Goal: Information Seeking & Learning: Learn about a topic

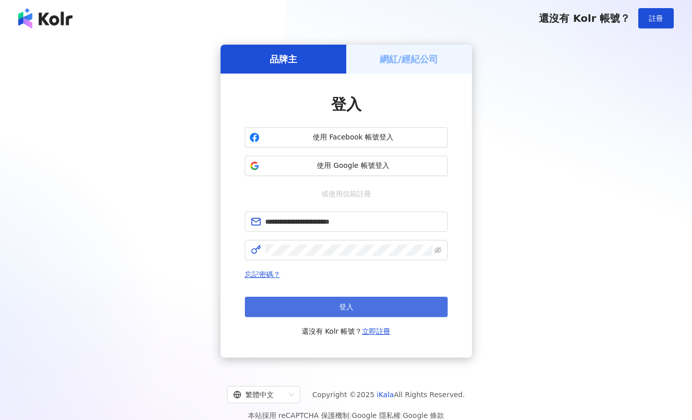
click at [382, 303] on button "登入" at bounding box center [346, 307] width 203 height 20
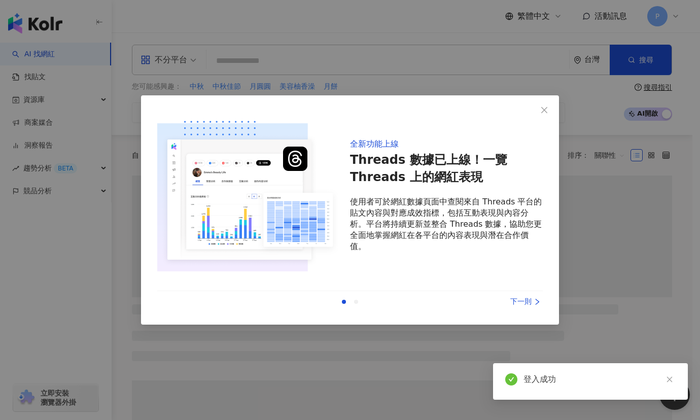
click at [524, 303] on div "下一則" at bounding box center [504, 301] width 76 height 11
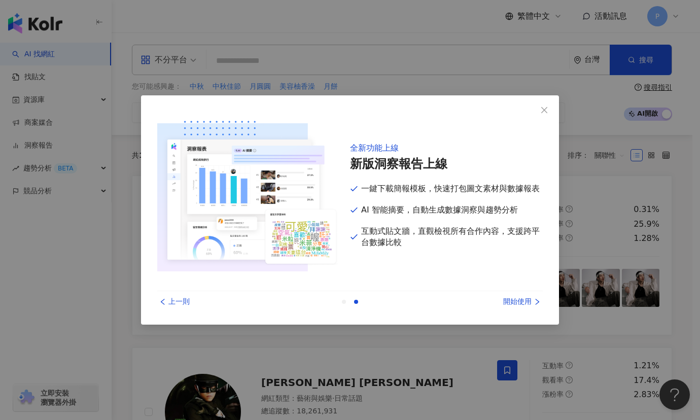
click at [515, 306] on div "開始使用" at bounding box center [504, 301] width 76 height 11
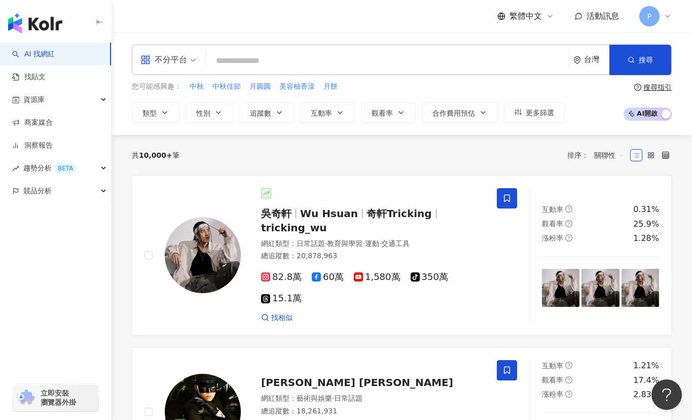
click at [357, 154] on div "共 10,000+ 筆 排序： 關聯性" at bounding box center [402, 155] width 540 height 16
click at [312, 57] on input "search" at bounding box center [387, 60] width 354 height 19
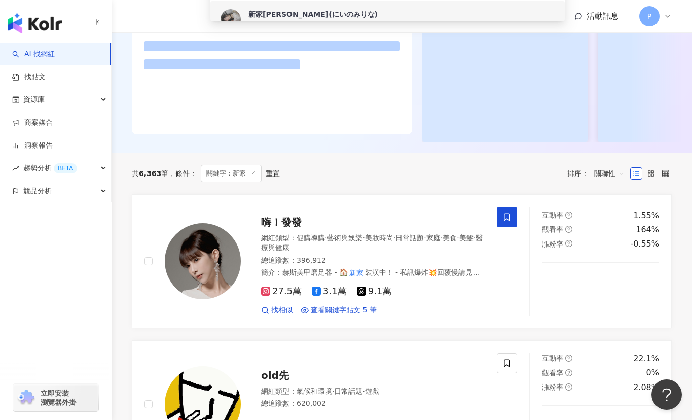
scroll to position [169, 0]
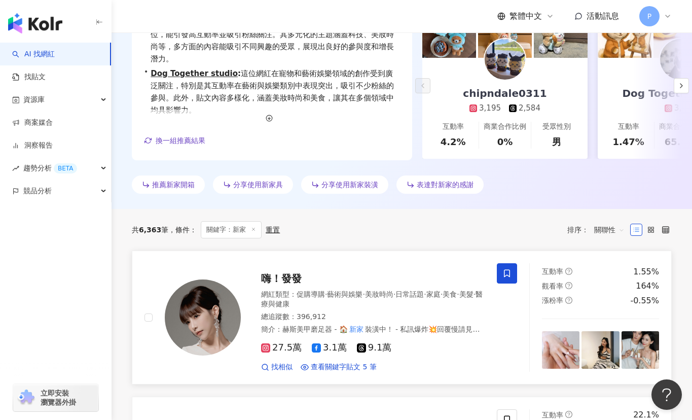
click at [358, 329] on mark "新家" at bounding box center [356, 328] width 17 height 11
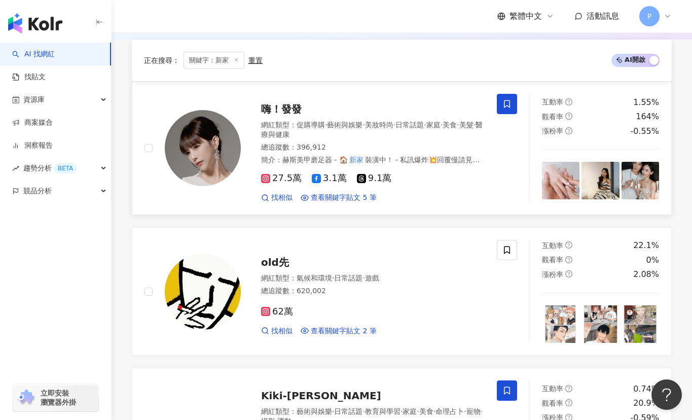
scroll to position [507, 0]
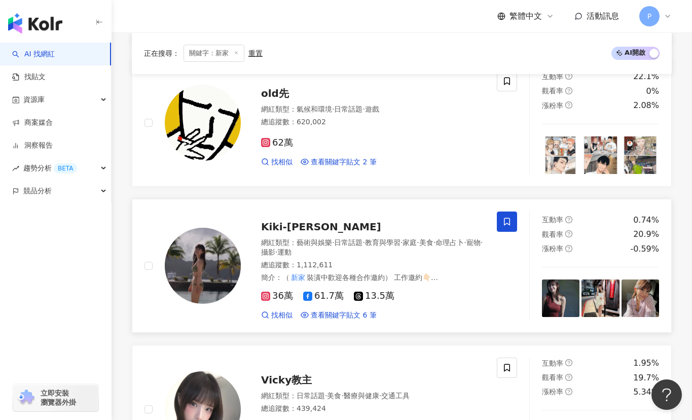
click at [312, 273] on span "裝潢中歡迎各種合作邀約） 工作邀約👇🏻 Kininiider@gmail.com - 吃漂亮 @tamatama.hl 穿漂亮 @ohhnii.ohhnii …" at bounding box center [369, 287] width 216 height 28
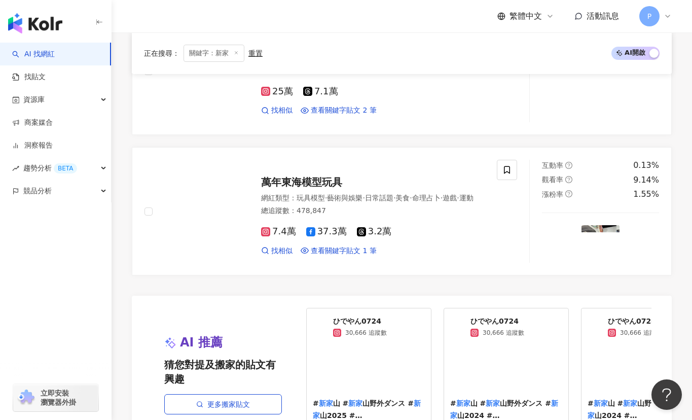
scroll to position [2028, 0]
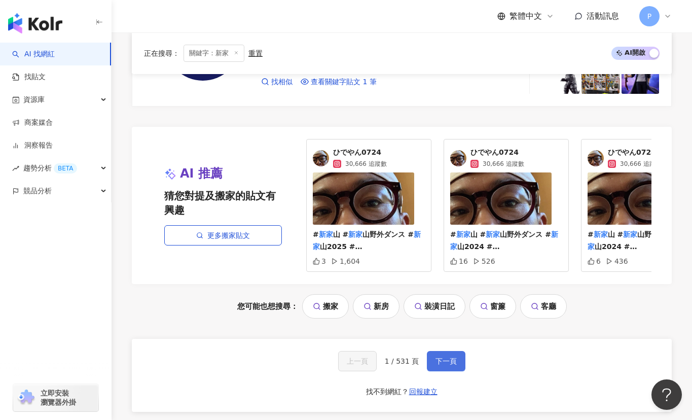
click at [450, 365] on span "下一頁" at bounding box center [445, 361] width 21 height 8
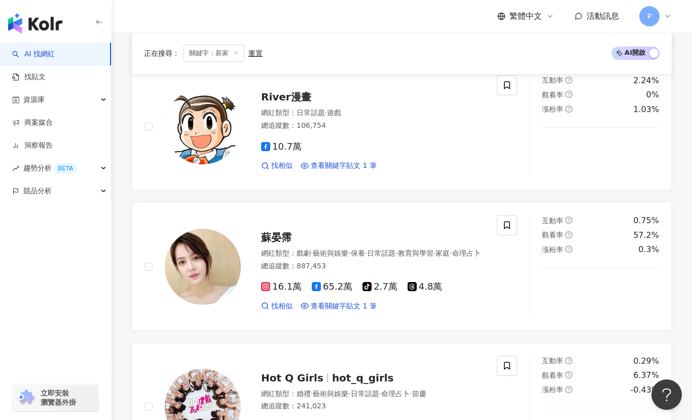
scroll to position [1996, 0]
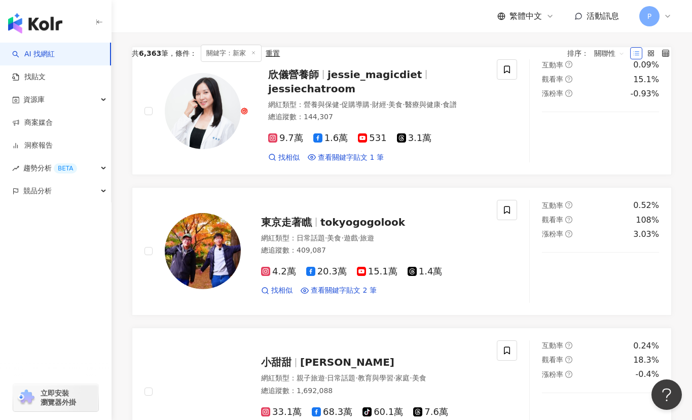
scroll to position [0, 0]
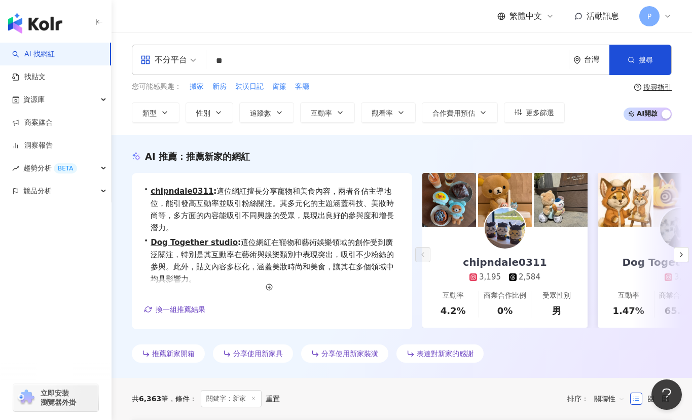
click at [245, 67] on input "**" at bounding box center [387, 60] width 354 height 19
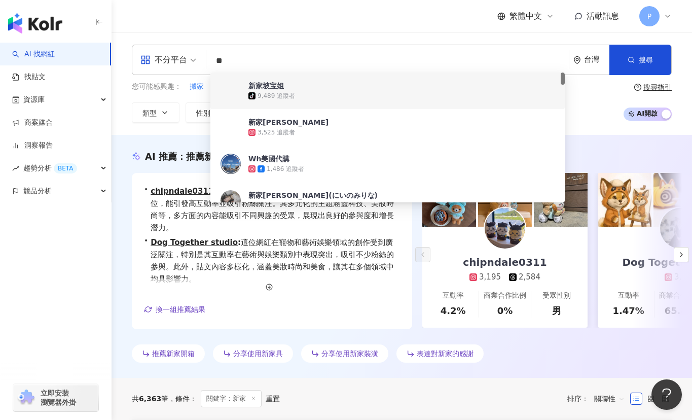
type input "*"
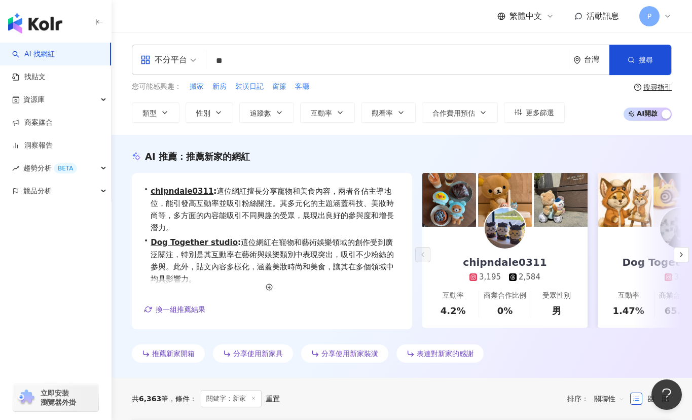
type input "**"
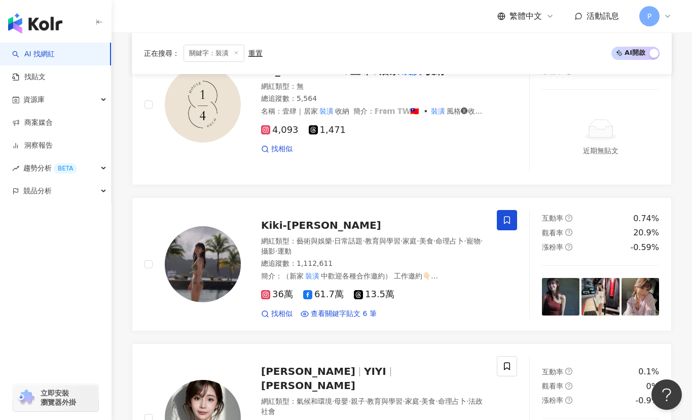
scroll to position [1569, 0]
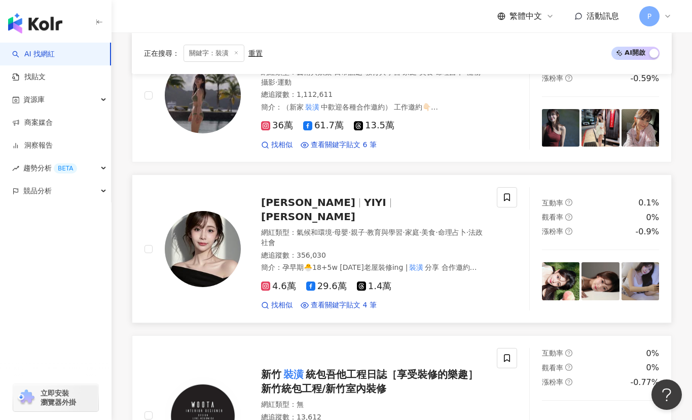
click at [429, 240] on div "網紅類型 ： 氣候和環境 · 母嬰 · 親子 · 教育與學習 · 家庭 · 美食 · 命理占卜 · 法政社會" at bounding box center [373, 238] width 224 height 20
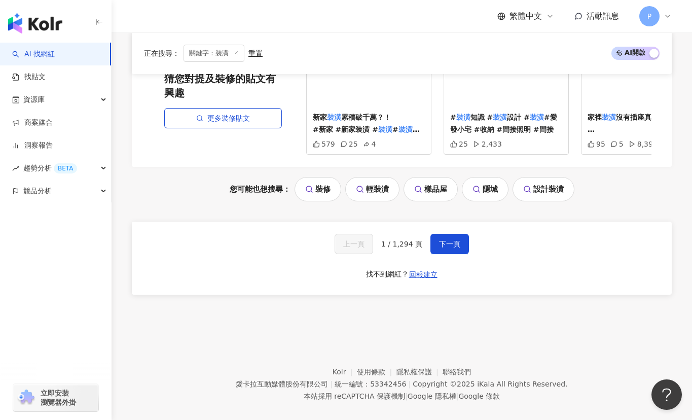
scroll to position [2235, 0]
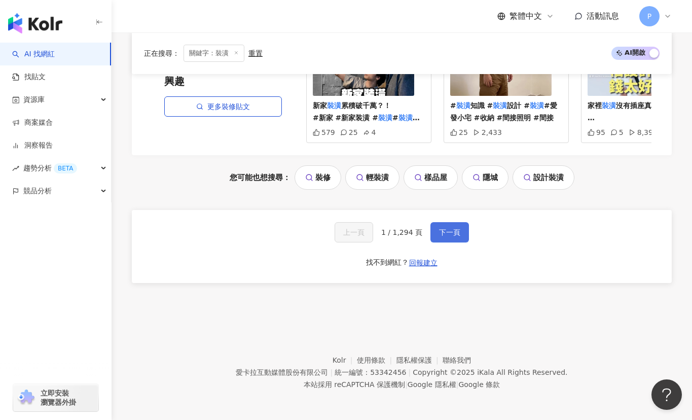
click at [440, 232] on span "下一頁" at bounding box center [449, 232] width 21 height 8
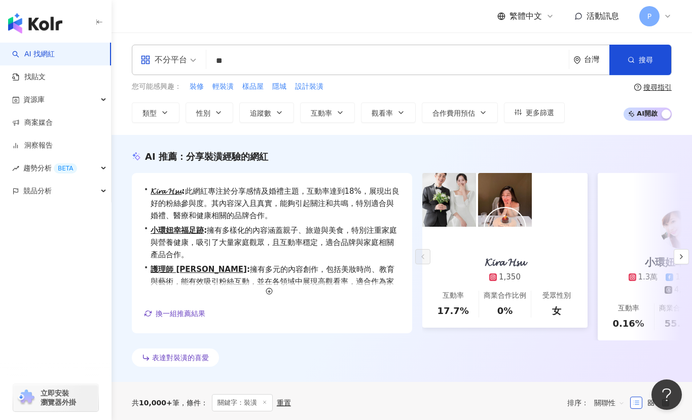
scroll to position [338, 0]
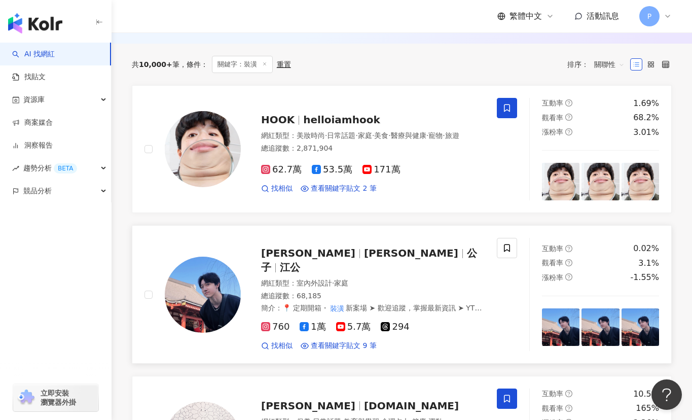
click at [424, 278] on div "網紅類型 ： 室內外設計 · 家庭" at bounding box center [373, 283] width 224 height 10
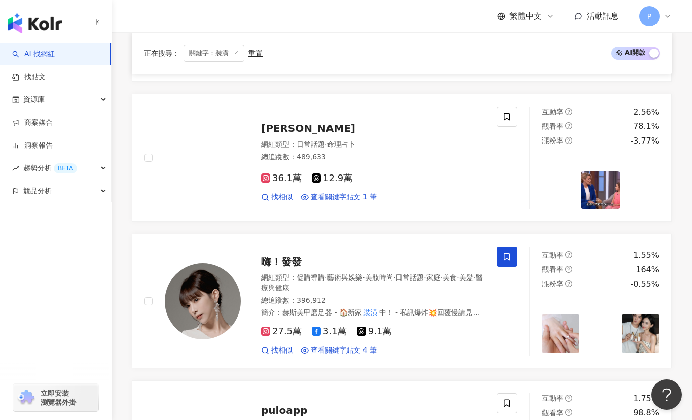
scroll to position [1689, 0]
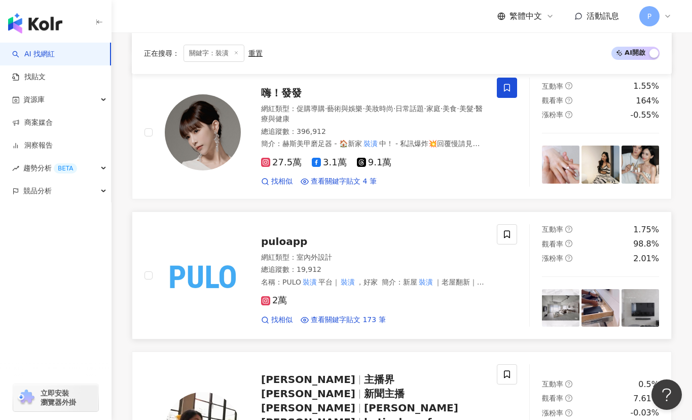
click at [435, 252] on div "網紅類型 ： 室內外設計 總追蹤數 ： 19,912 名稱 ： PULO 裝潢 平台｜ 裝潢 ，好家 簡介 ： 新屋 裝潢 ｜老屋翻新｜預售客變｜商業空間 只…" at bounding box center [373, 269] width 224 height 35
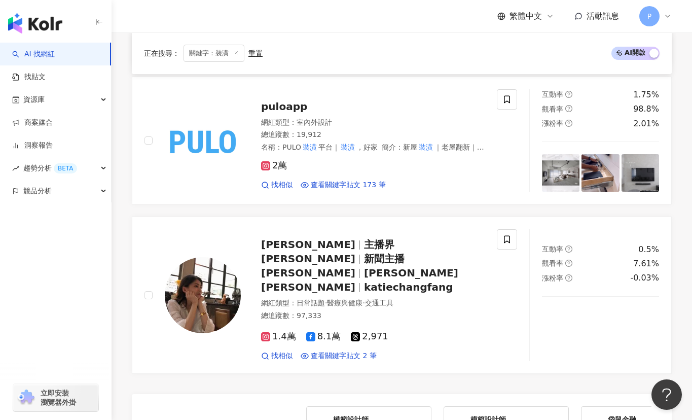
scroll to position [2162, 0]
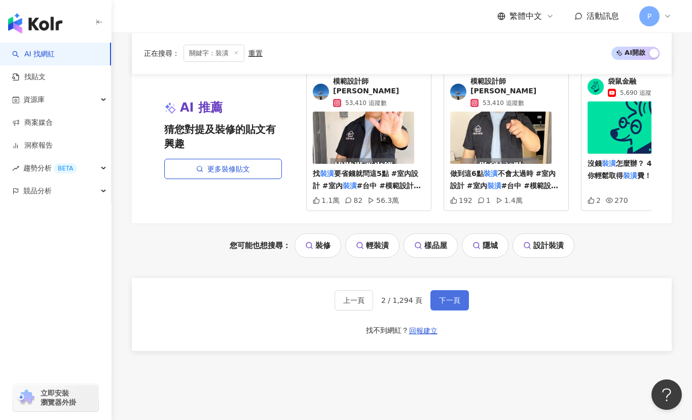
click at [449, 296] on span "下一頁" at bounding box center [449, 300] width 21 height 8
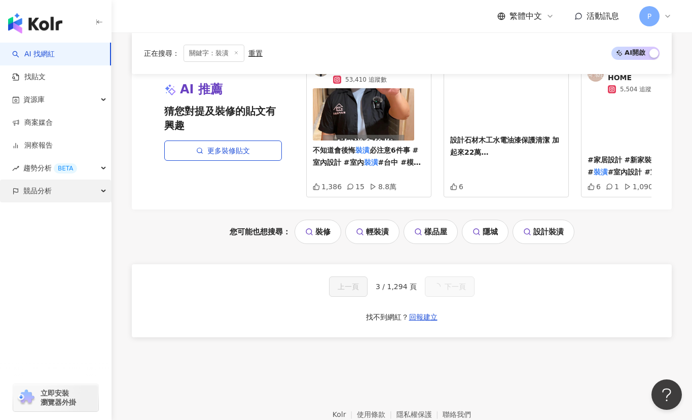
scroll to position [1064, 0]
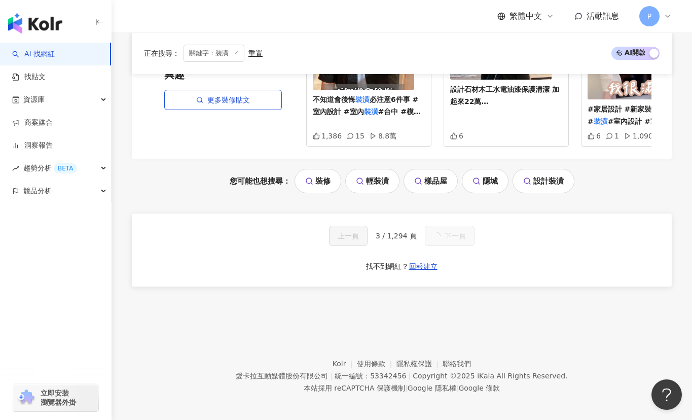
click at [623, 182] on div "您可能也想搜尋： 裝修 輕裝潢 樣品屋 隱城 設計裝潢" at bounding box center [402, 181] width 540 height 24
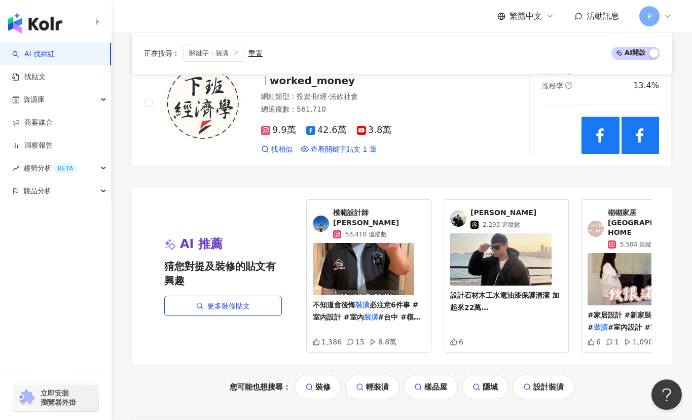
scroll to position [2028, 0]
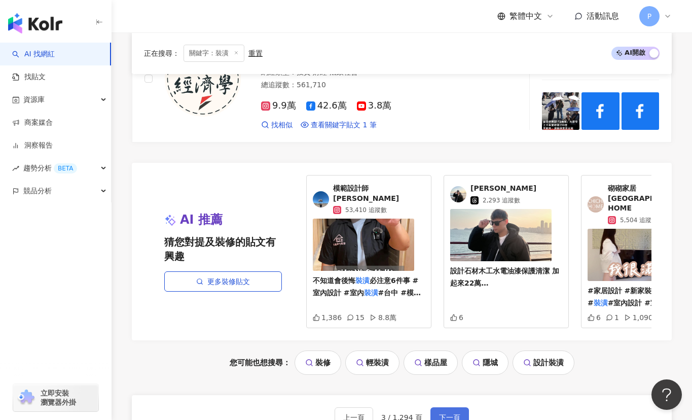
click at [448, 407] on button "下一頁" at bounding box center [449, 417] width 39 height 20
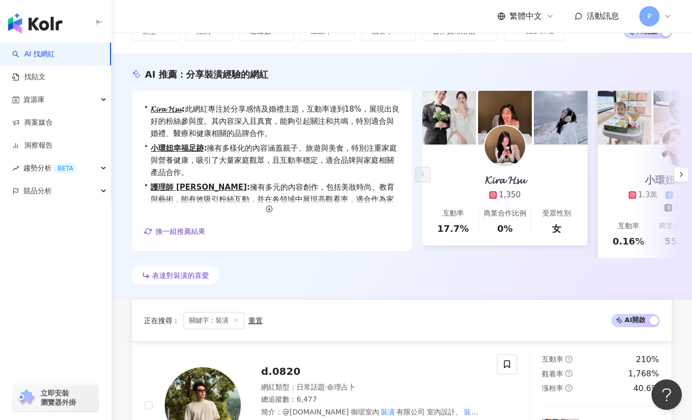
scroll to position [507, 0]
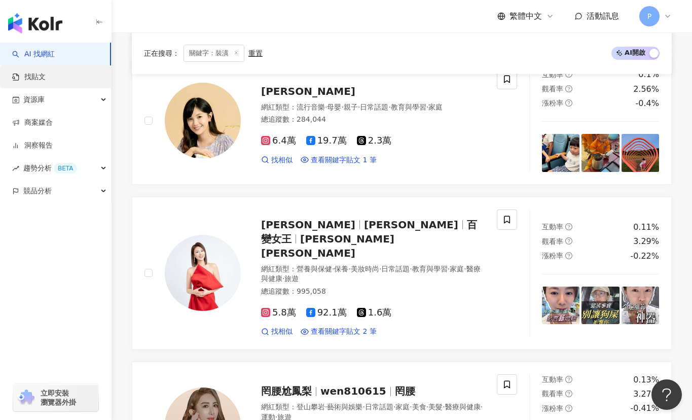
click at [46, 74] on link "找貼文" at bounding box center [28, 77] width 33 height 10
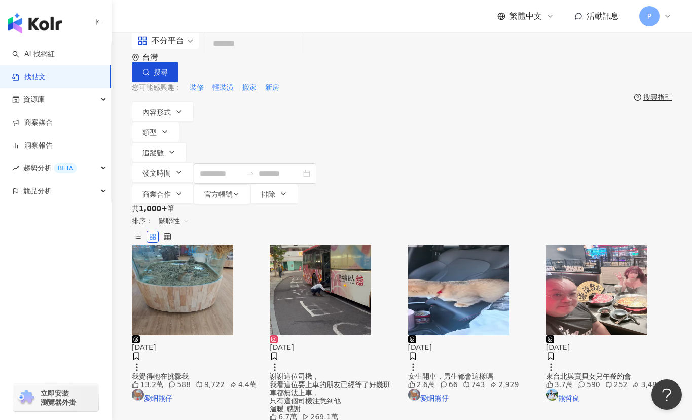
click at [300, 55] on input "search" at bounding box center [253, 44] width 92 height 22
type input "**"
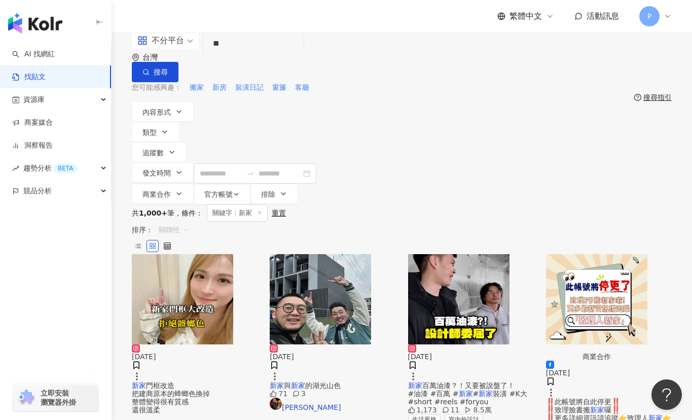
click at [189, 222] on span "關聯性" at bounding box center [174, 230] width 30 height 16
click at [606, 263] on div "發文時間" at bounding box center [611, 260] width 28 height 11
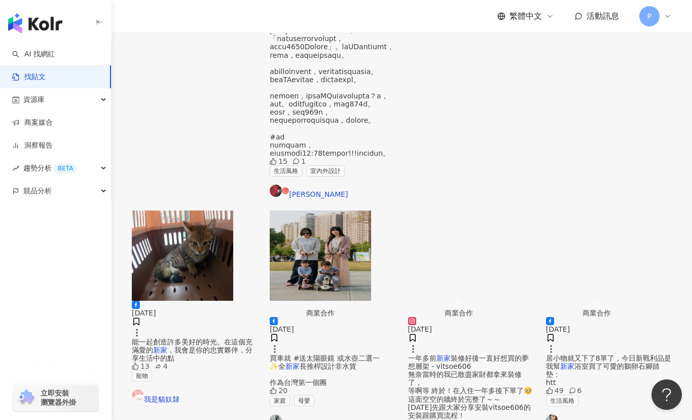
scroll to position [507, 0]
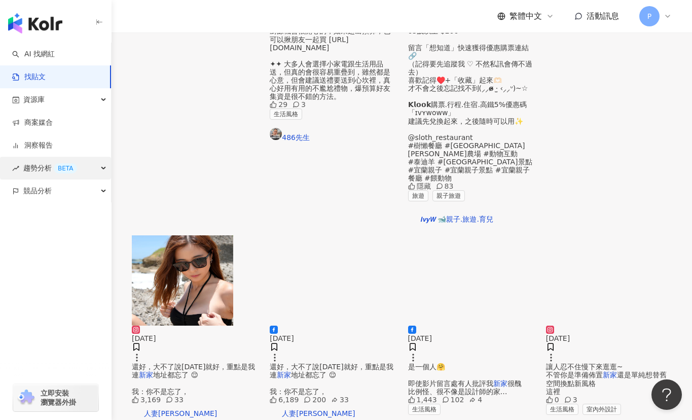
scroll to position [492, 0]
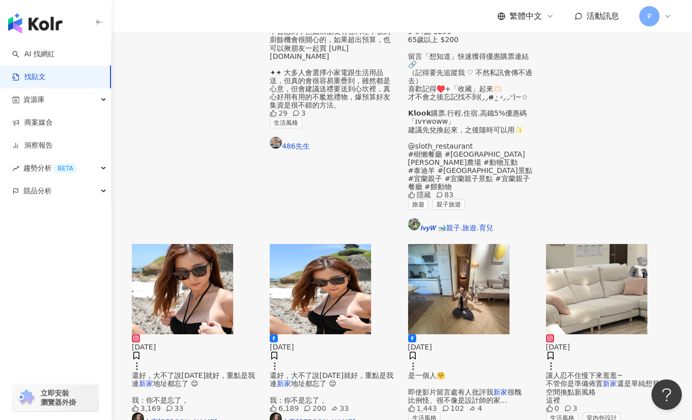
click at [271, 297] on div "商業合作 2025/9/14 套這類，低彩度顏色的廚房用品，因為不希望 新家 廚房花花綠綠太俗氣，這家也是走一個不 76 14 17 生活風格 室內外設計 美…" at bounding box center [402, 351] width 540 height 1178
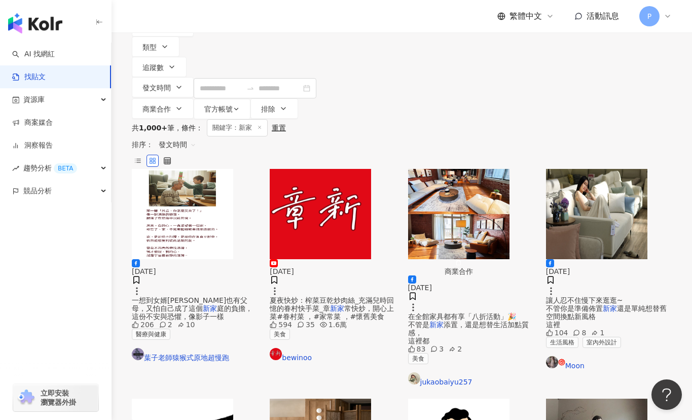
scroll to position [0, 0]
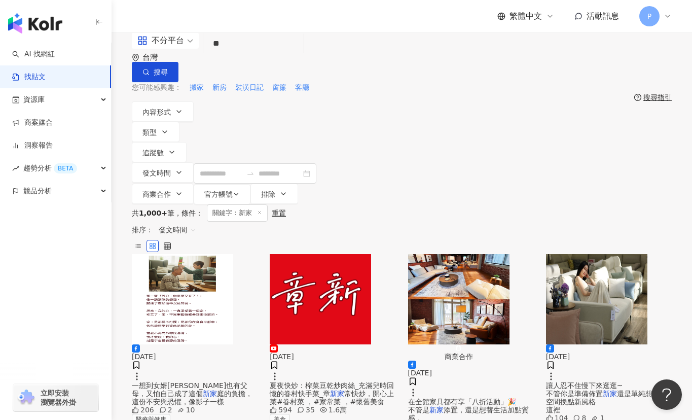
click at [639, 389] on span "還是單純想替舊空間換點新風格 這裡" at bounding box center [606, 401] width 121 height 24
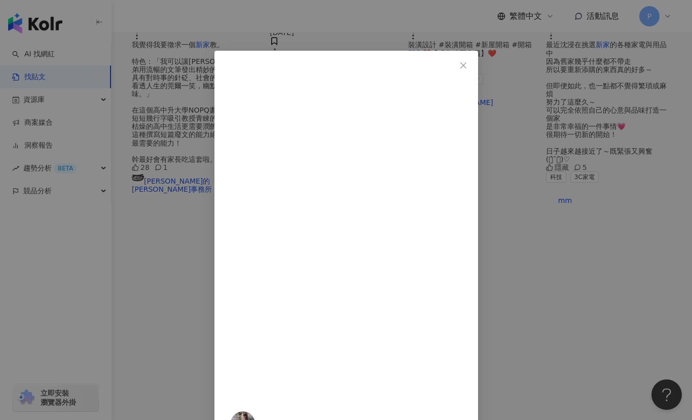
scroll to position [743, 0]
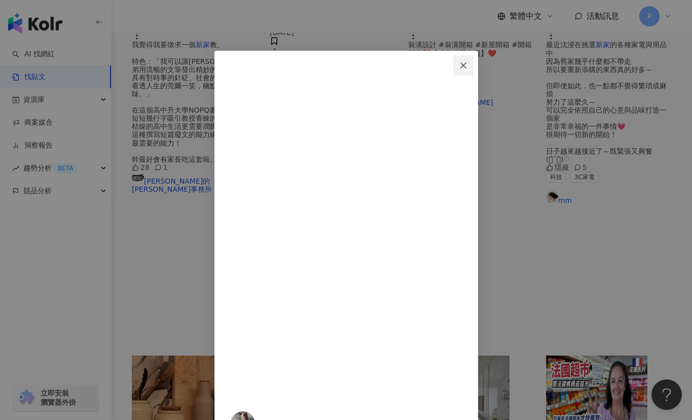
click at [466, 64] on icon "close" at bounding box center [463, 65] width 6 height 6
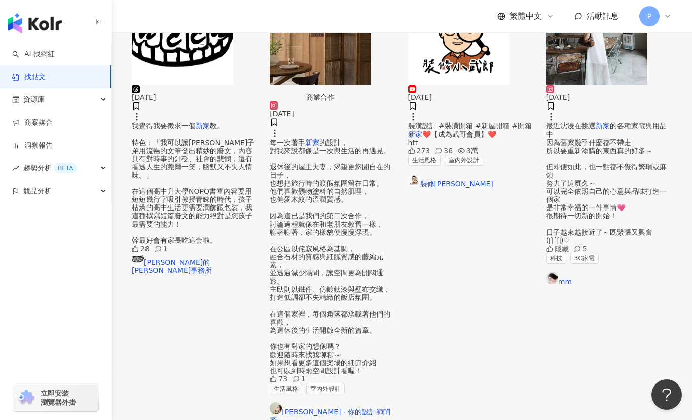
scroll to position [507, 0]
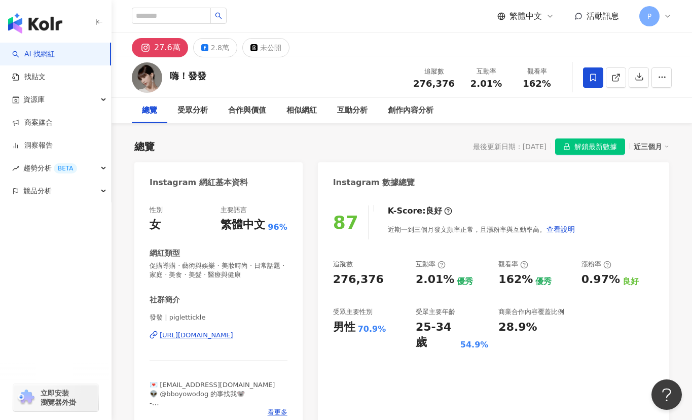
click at [233, 337] on div "https://www.instagram.com/piglettickle/" at bounding box center [196, 334] width 73 height 9
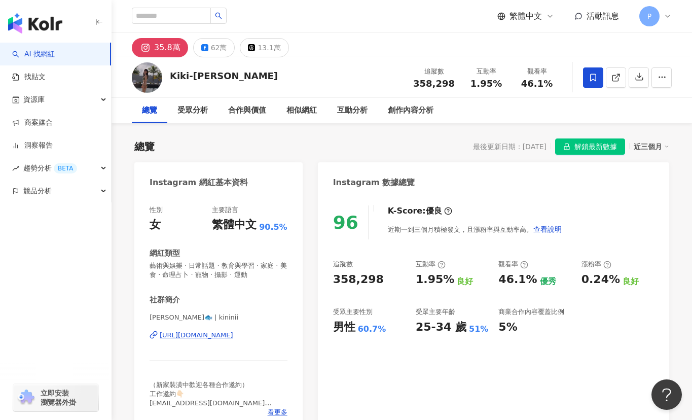
click at [201, 337] on div "https://www.instagram.com/kininii/" at bounding box center [196, 334] width 73 height 9
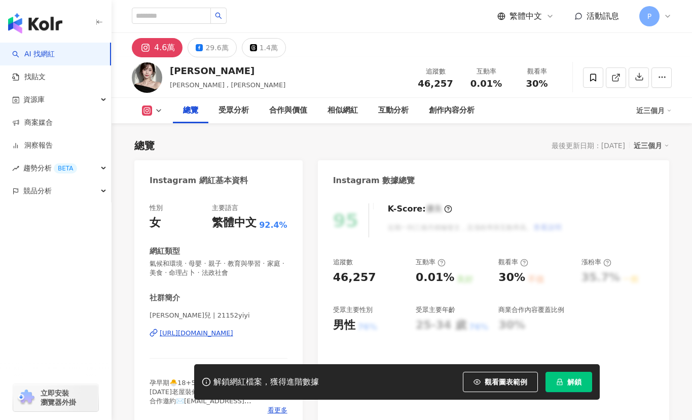
drag, startPoint x: 264, startPoint y: 251, endPoint x: 211, endPoint y: 334, distance: 98.4
click at [211, 334] on div "https://www.instagram.com/21152yiyi/" at bounding box center [196, 332] width 73 height 9
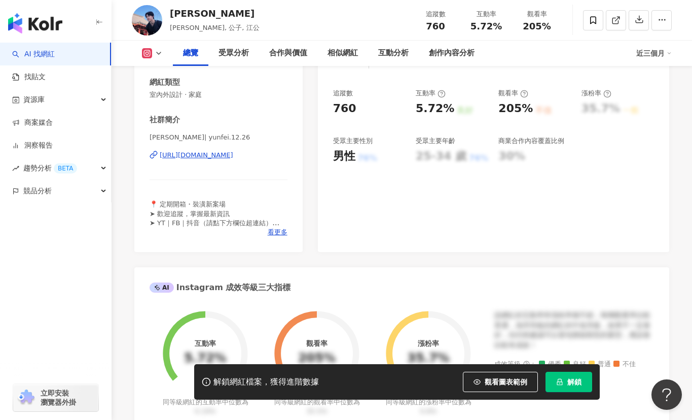
drag, startPoint x: 264, startPoint y: 223, endPoint x: 241, endPoint y: 157, distance: 69.9
click at [233, 157] on div "https://www.instagram.com/yunfei.12.26/" at bounding box center [196, 155] width 73 height 9
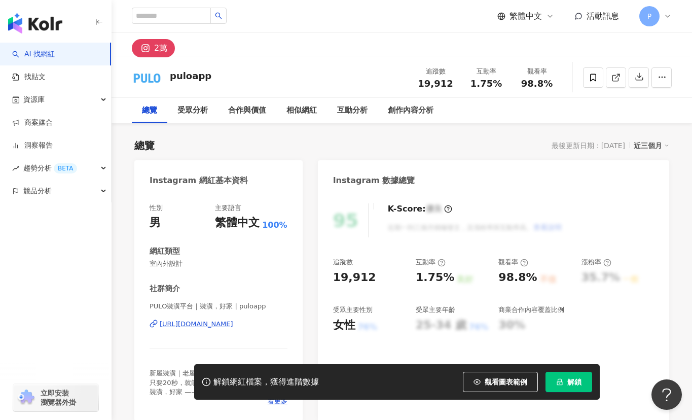
click at [194, 326] on div "https://www.instagram.com/puloapp/" at bounding box center [196, 323] width 73 height 9
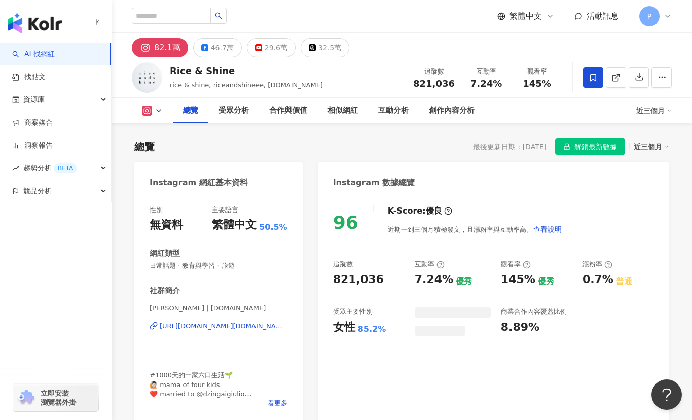
scroll to position [169, 0]
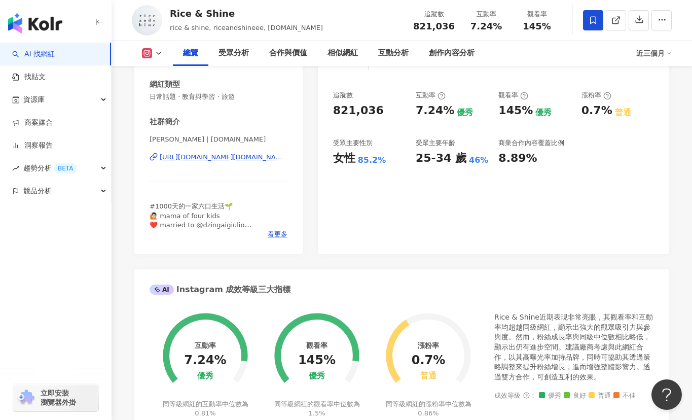
click at [238, 157] on div "[URL][DOMAIN_NAME][DOMAIN_NAME]" at bounding box center [224, 157] width 128 height 9
click at [353, 271] on div "AI Instagram 成效等級三大指標" at bounding box center [401, 285] width 535 height 33
click at [313, 251] on div "Instagram 網紅基本資料 性別 無資料 主要語言 繁體中文 50.5% 網紅類型 日常話題 · 教育與學習 · 旅遊 社群簡介 Yun Chou | …" at bounding box center [401, 386] width 535 height 787
